Goal: Find specific page/section: Find specific page/section

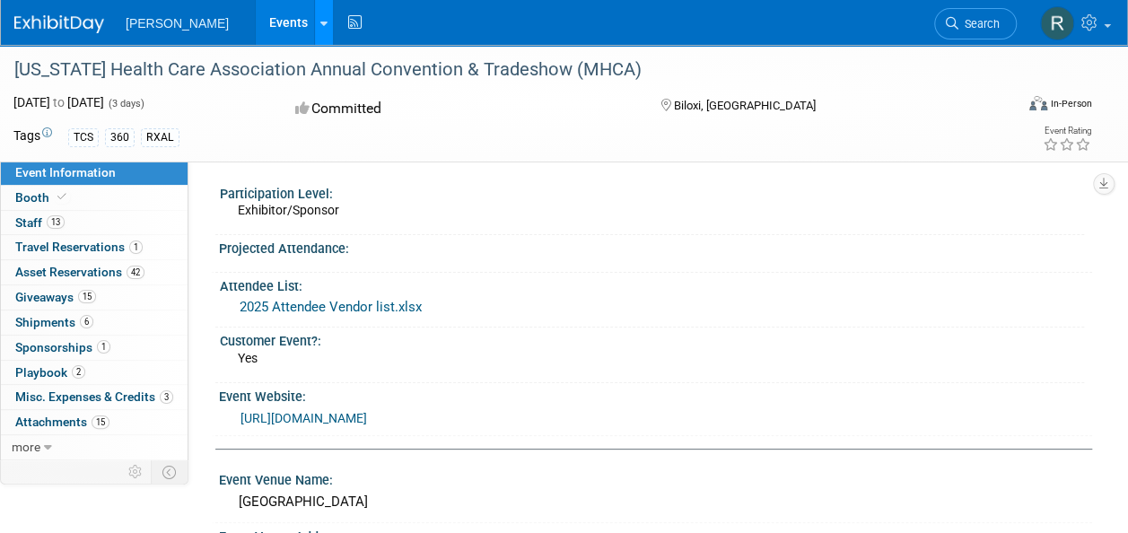
click at [320, 30] on div at bounding box center [323, 22] width 7 height 18
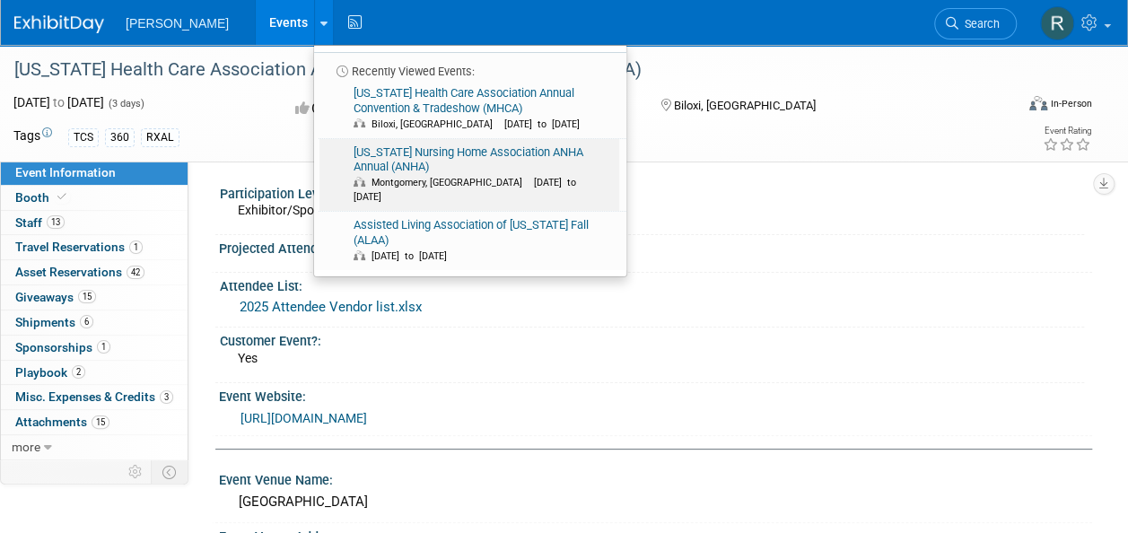
click at [319, 148] on link "Alabama Nursing Home Association ANHA Annual (ANHA) Montgomery, AL Sep 23, 2025…" at bounding box center [469, 175] width 300 height 73
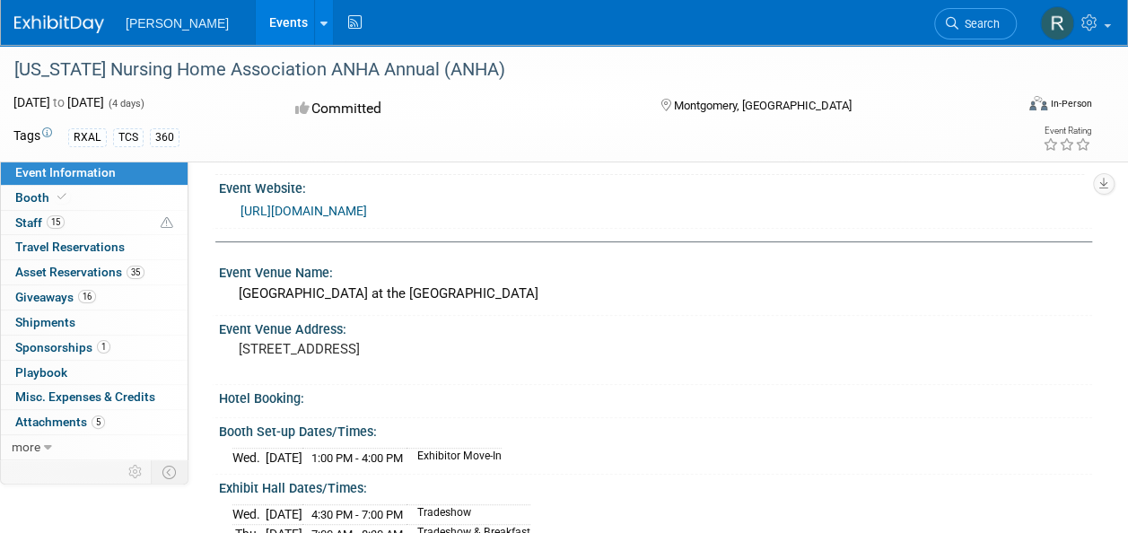
scroll to position [191, 0]
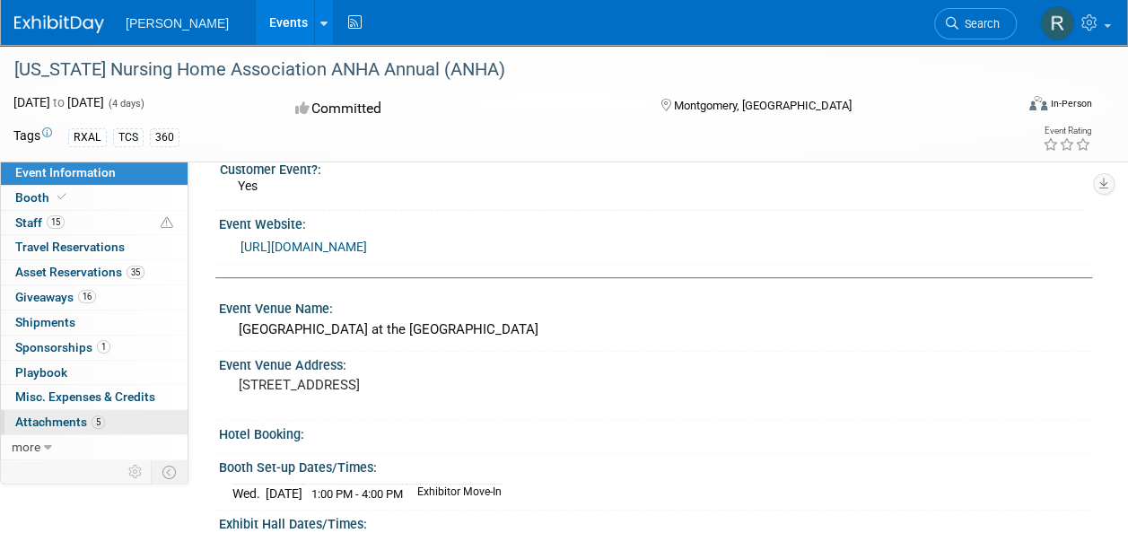
click at [52, 414] on span "Attachments 5" at bounding box center [60, 421] width 90 height 14
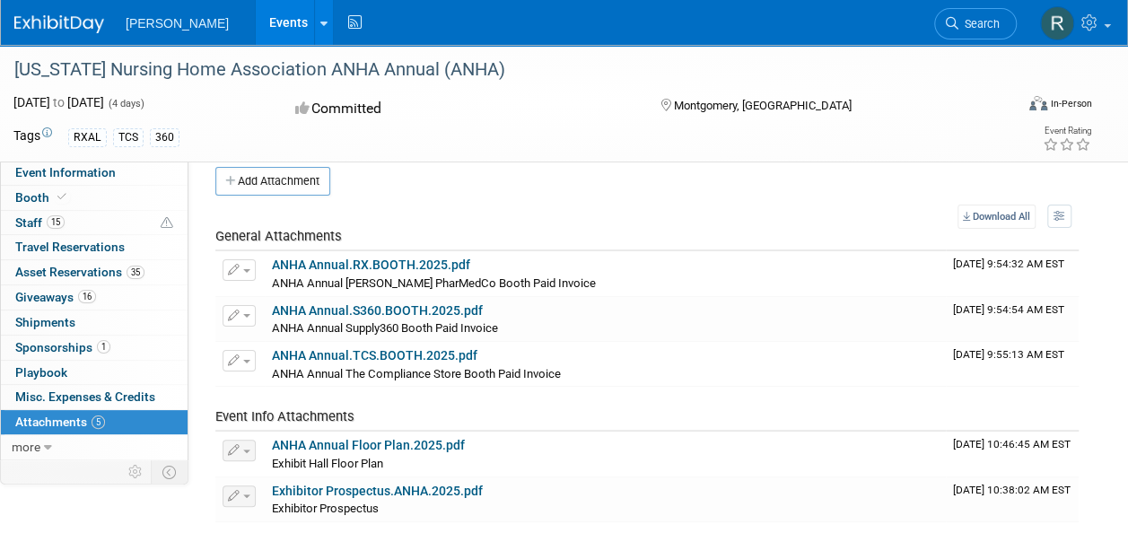
scroll to position [0, 0]
